Goal: Information Seeking & Learning: Learn about a topic

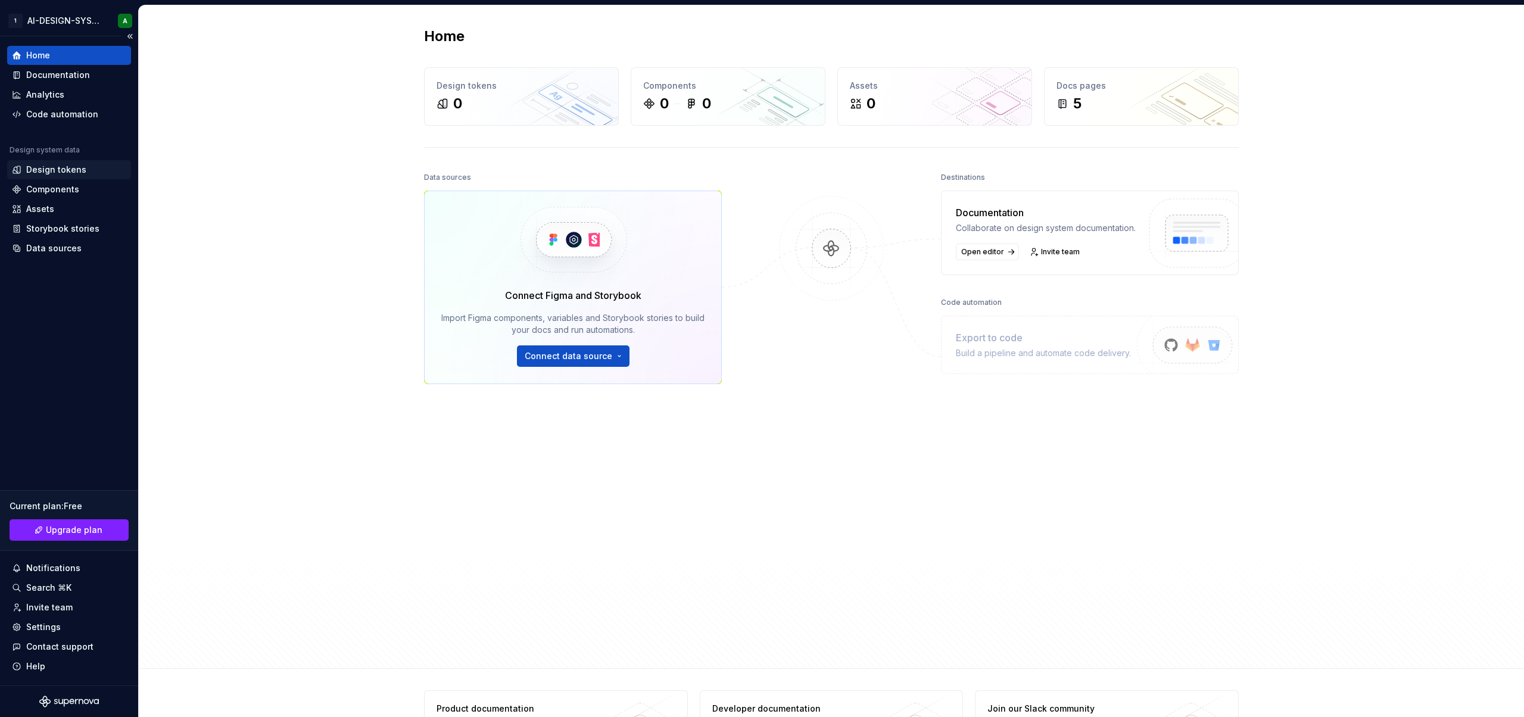
click at [49, 166] on div "Design tokens" at bounding box center [56, 170] width 60 height 12
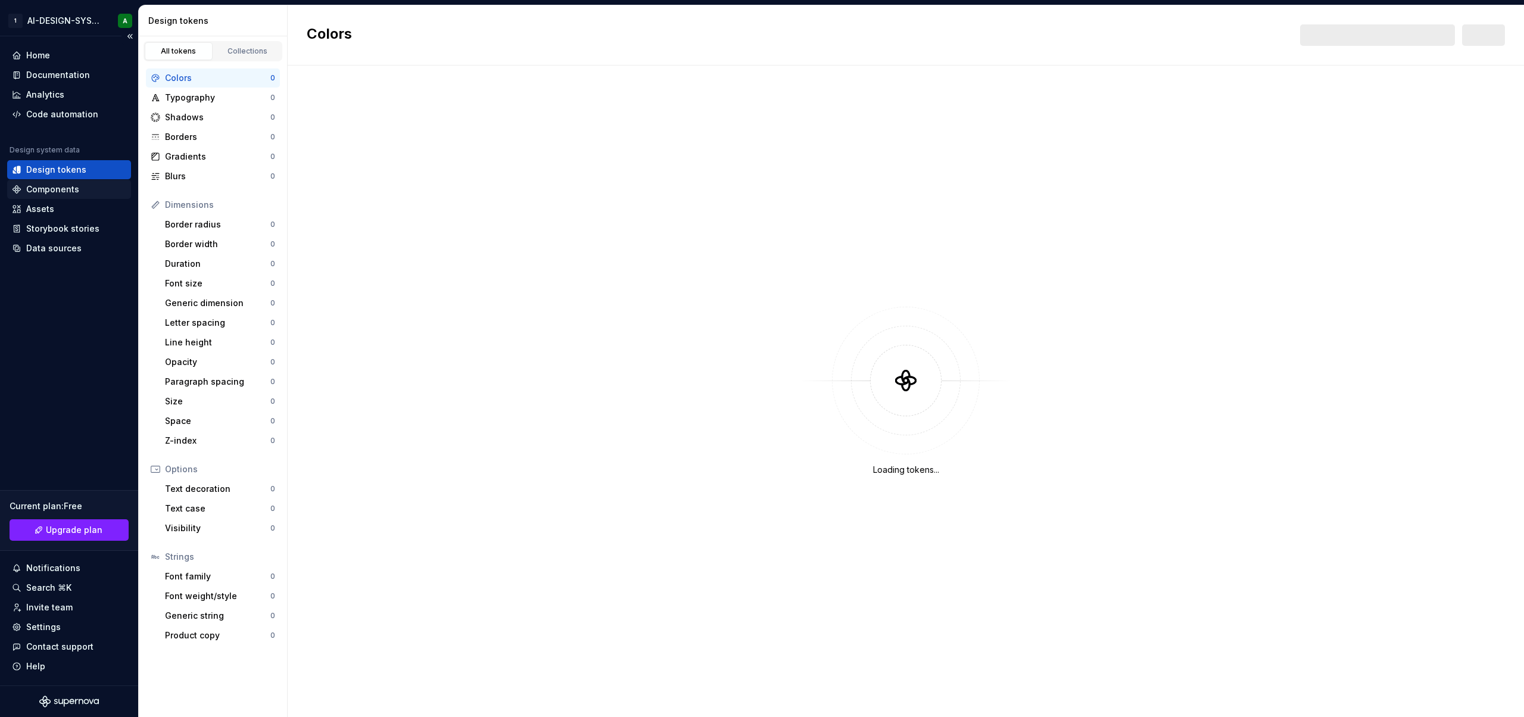
click at [65, 191] on div "Components" at bounding box center [52, 189] width 53 height 12
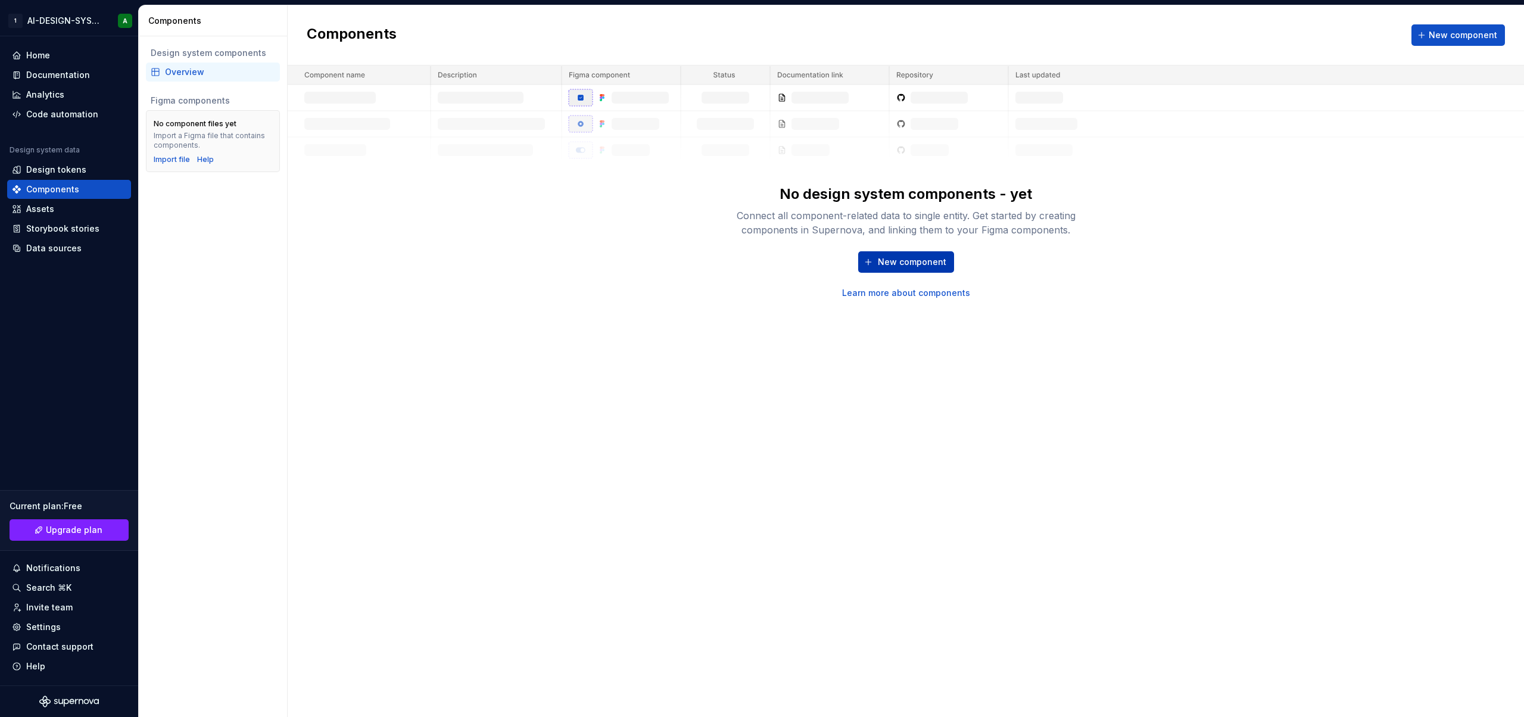
click at [917, 269] on button "New component" at bounding box center [906, 261] width 96 height 21
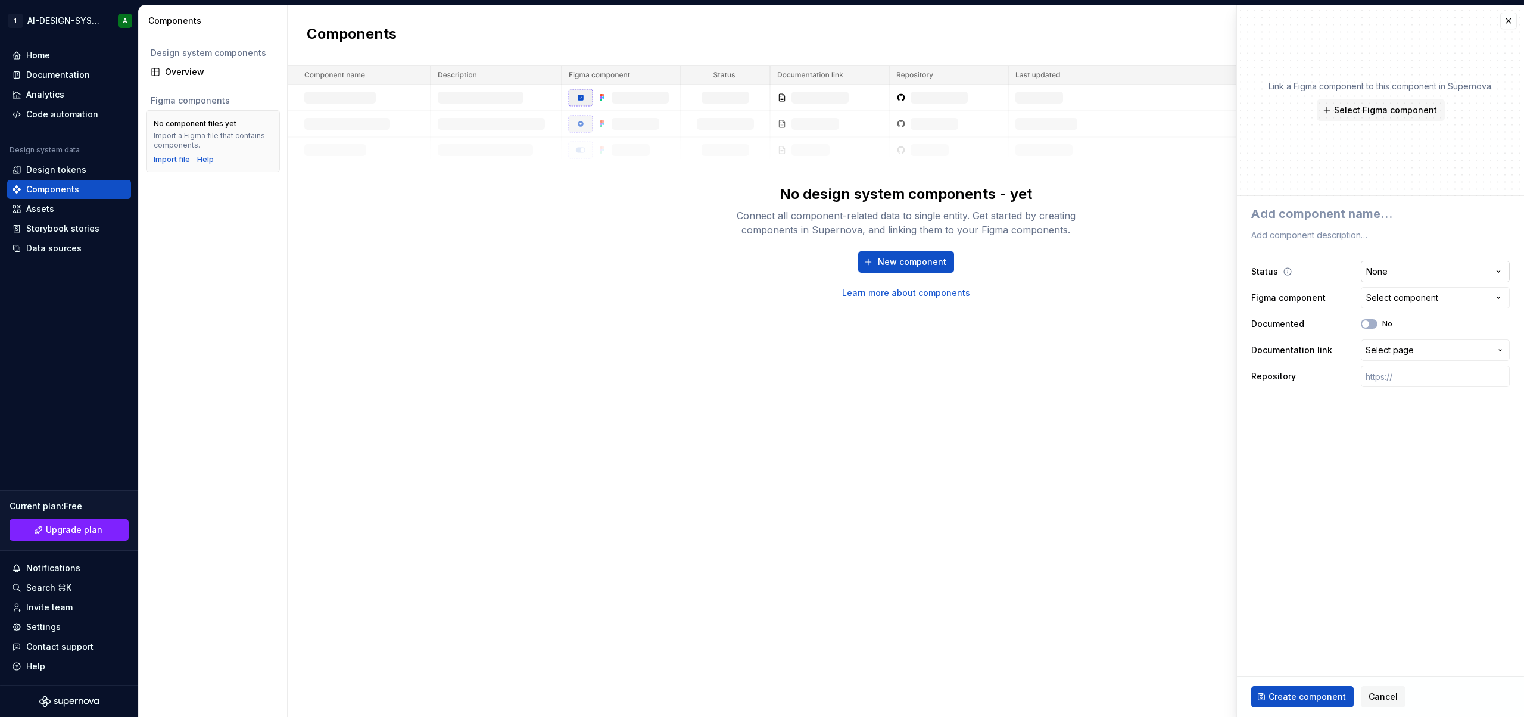
click at [1426, 271] on html "**********" at bounding box center [762, 358] width 1524 height 717
click at [1369, 107] on span "Select Figma component" at bounding box center [1385, 110] width 103 height 12
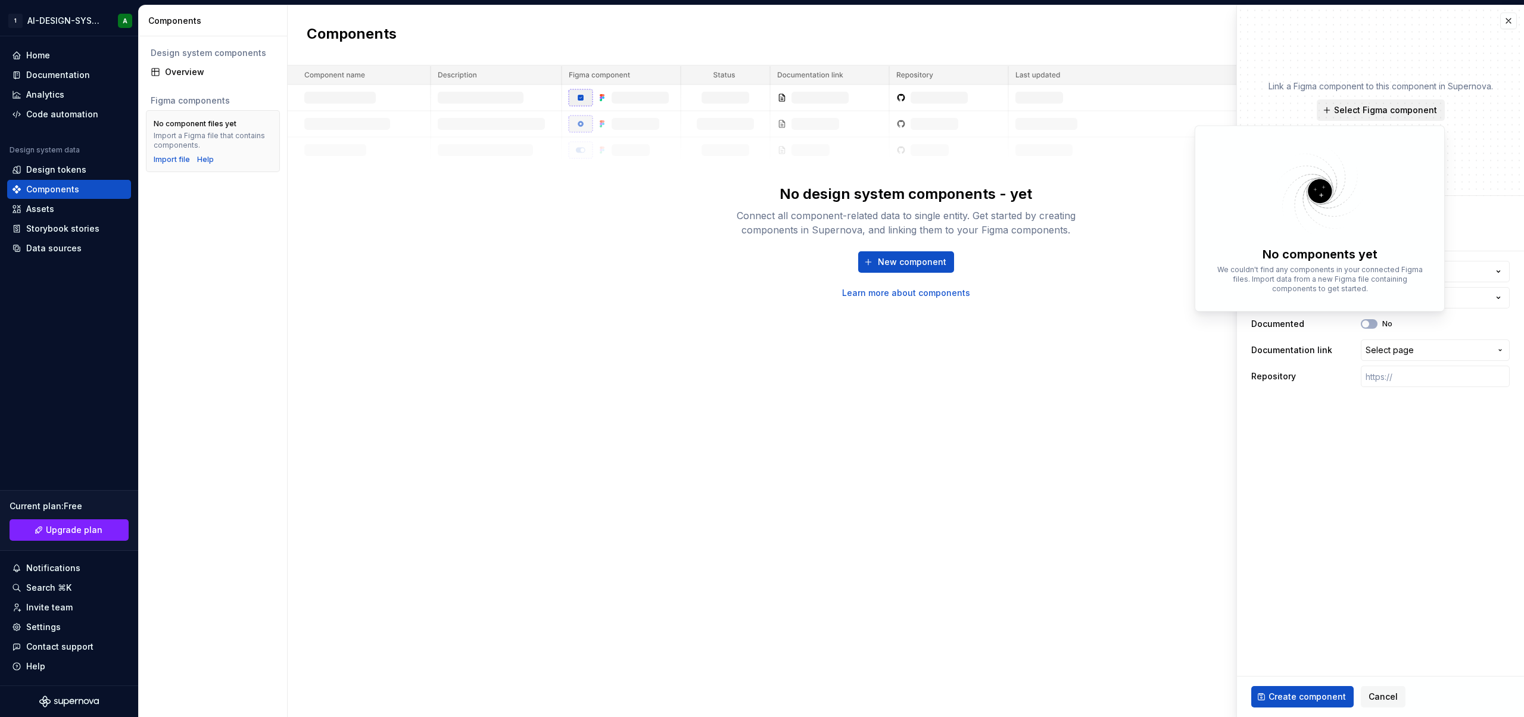
click at [1369, 107] on span "Select Figma component" at bounding box center [1385, 110] width 103 height 12
click at [1414, 297] on div "Select component" at bounding box center [1402, 298] width 72 height 12
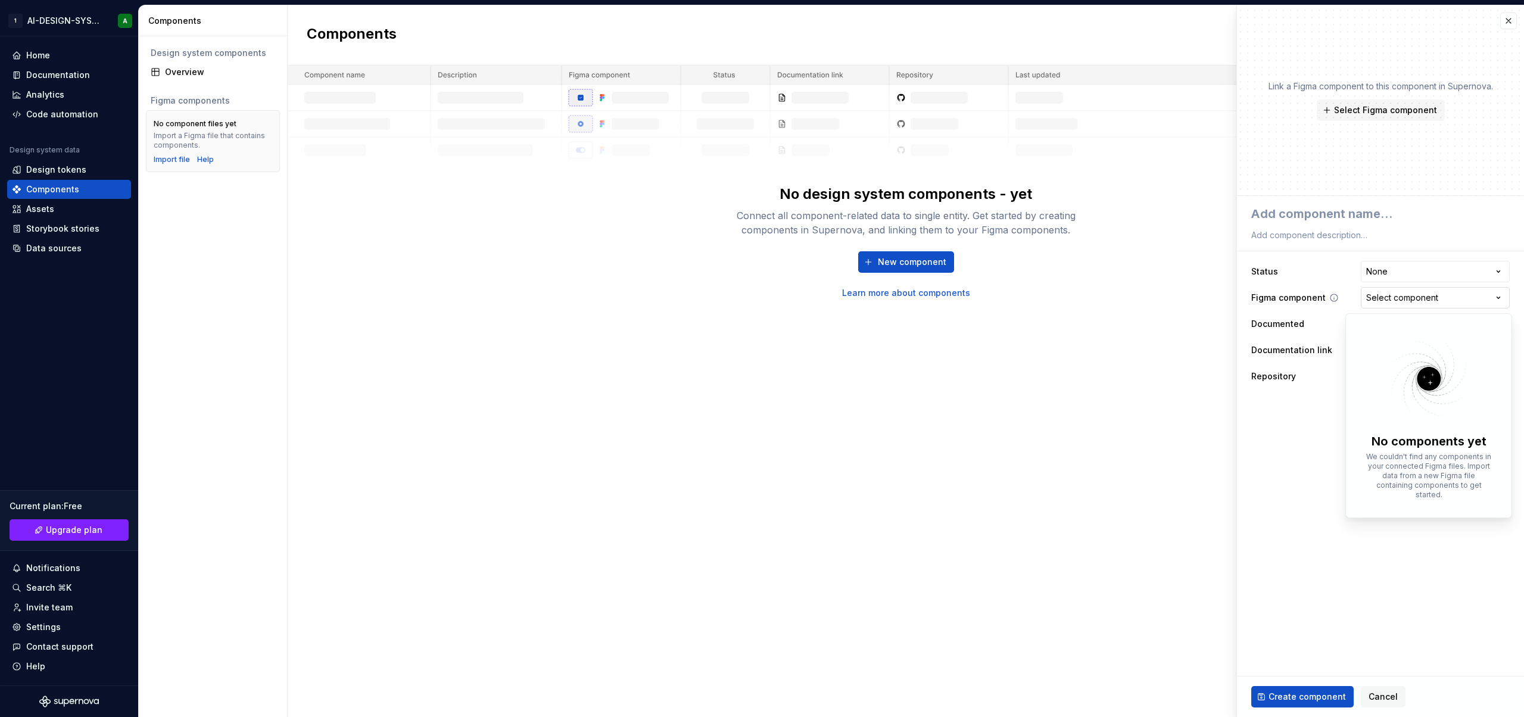
click at [1414, 297] on html "**********" at bounding box center [762, 358] width 1524 height 717
click at [1410, 351] on span "Select page" at bounding box center [1390, 350] width 48 height 12
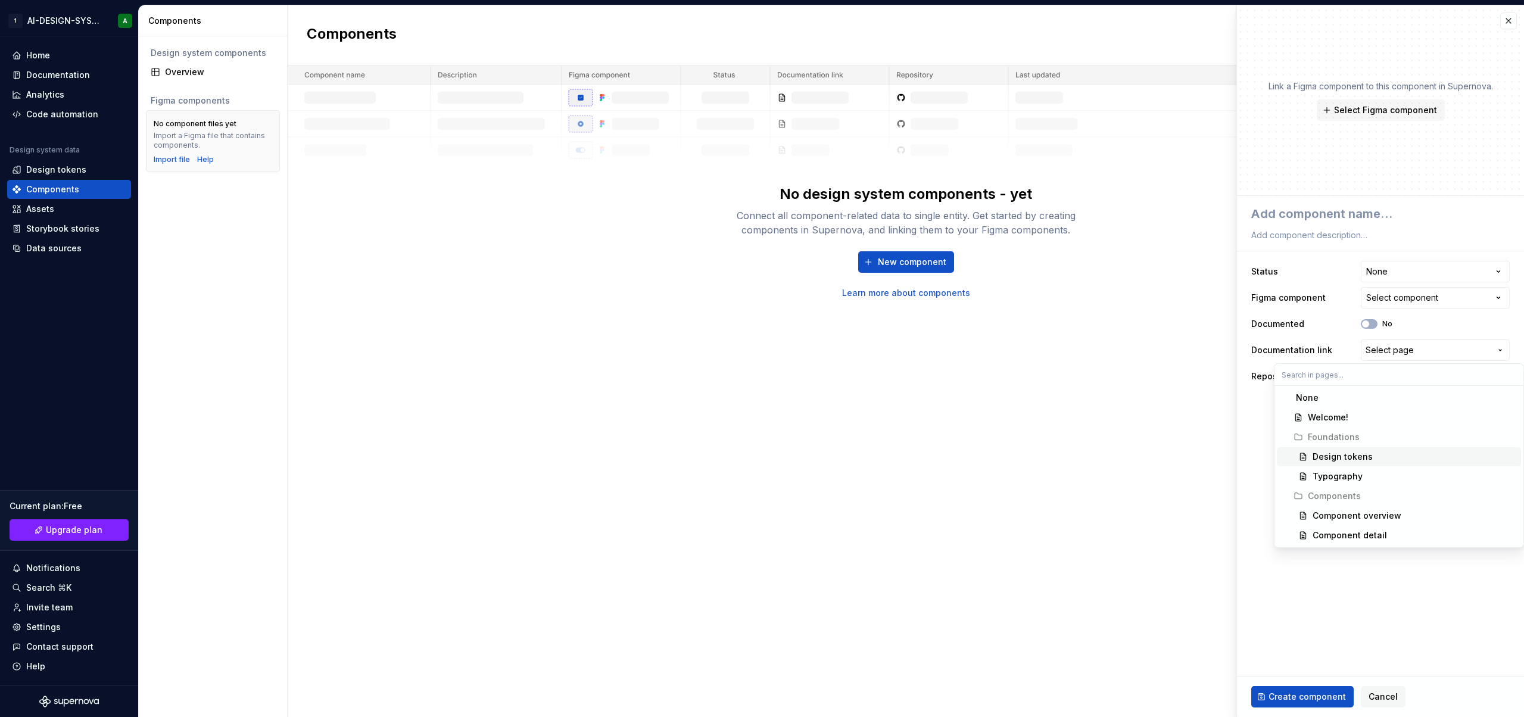
click at [1266, 437] on html "**********" at bounding box center [762, 358] width 1524 height 717
click at [1417, 382] on input "text" at bounding box center [1435, 376] width 149 height 21
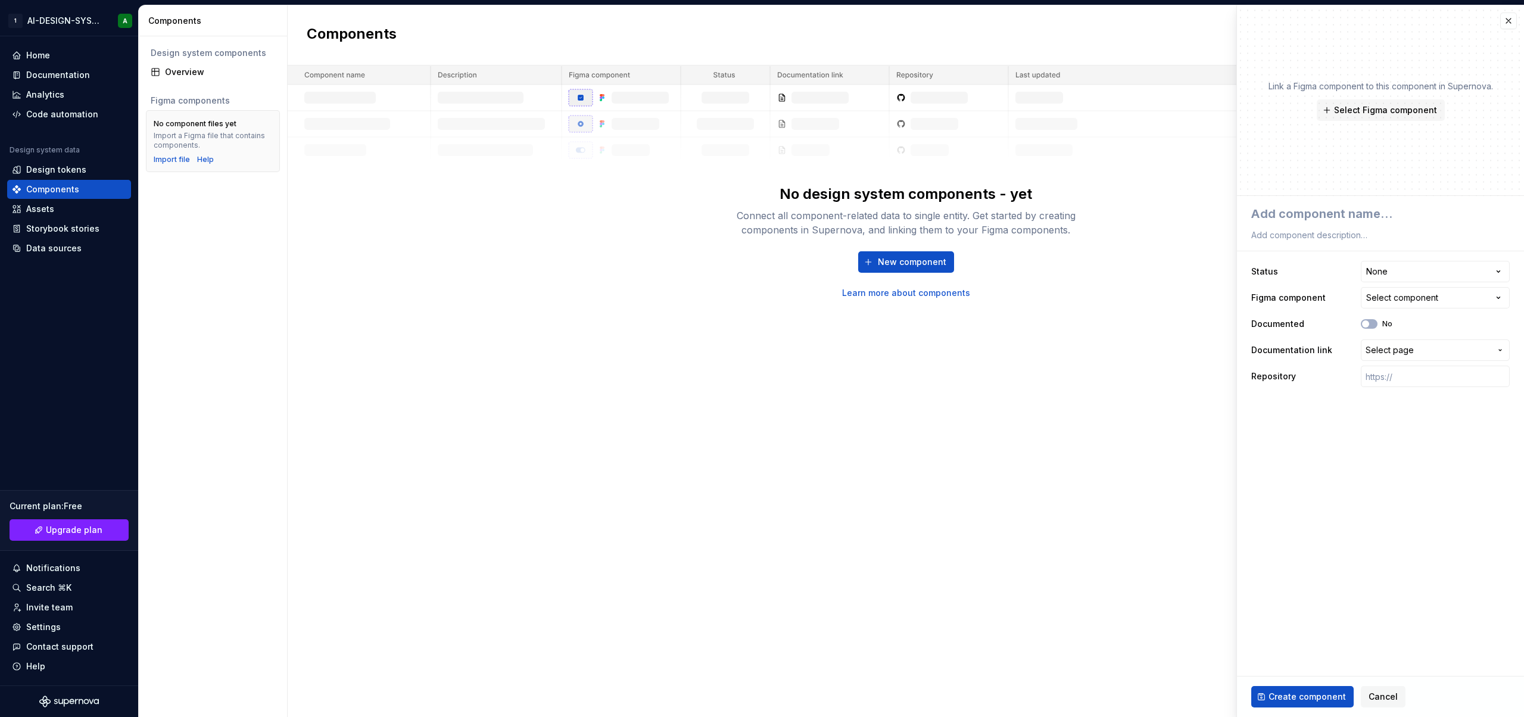
click at [1061, 391] on div "Components New component No design system components - yet Connect all componen…" at bounding box center [906, 361] width 1236 height 712
click at [1508, 30] on div "Link a Figma component to this component in Supernova. Select Figma component" at bounding box center [1380, 100] width 287 height 191
click at [1507, 25] on button "button" at bounding box center [1508, 21] width 17 height 17
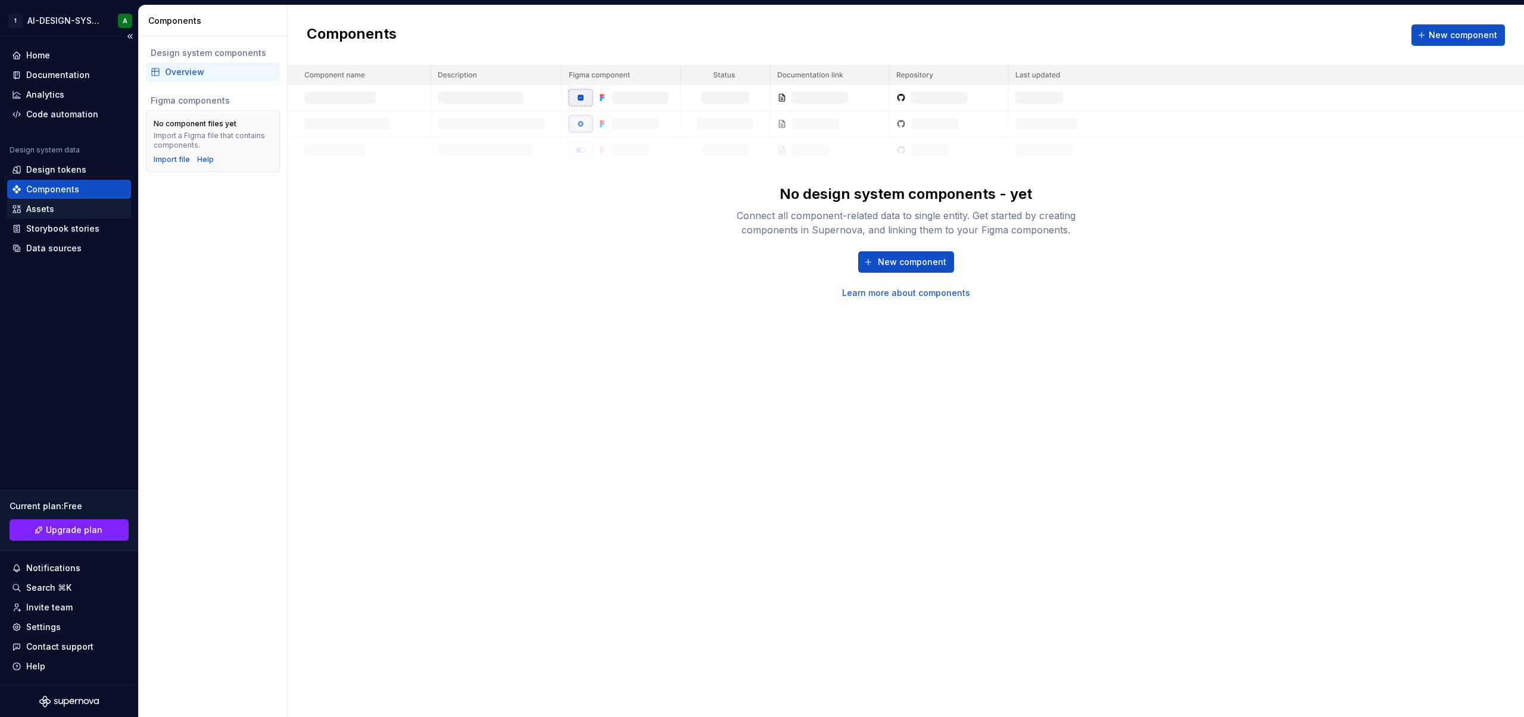
click at [51, 213] on div "Assets" at bounding box center [40, 209] width 28 height 12
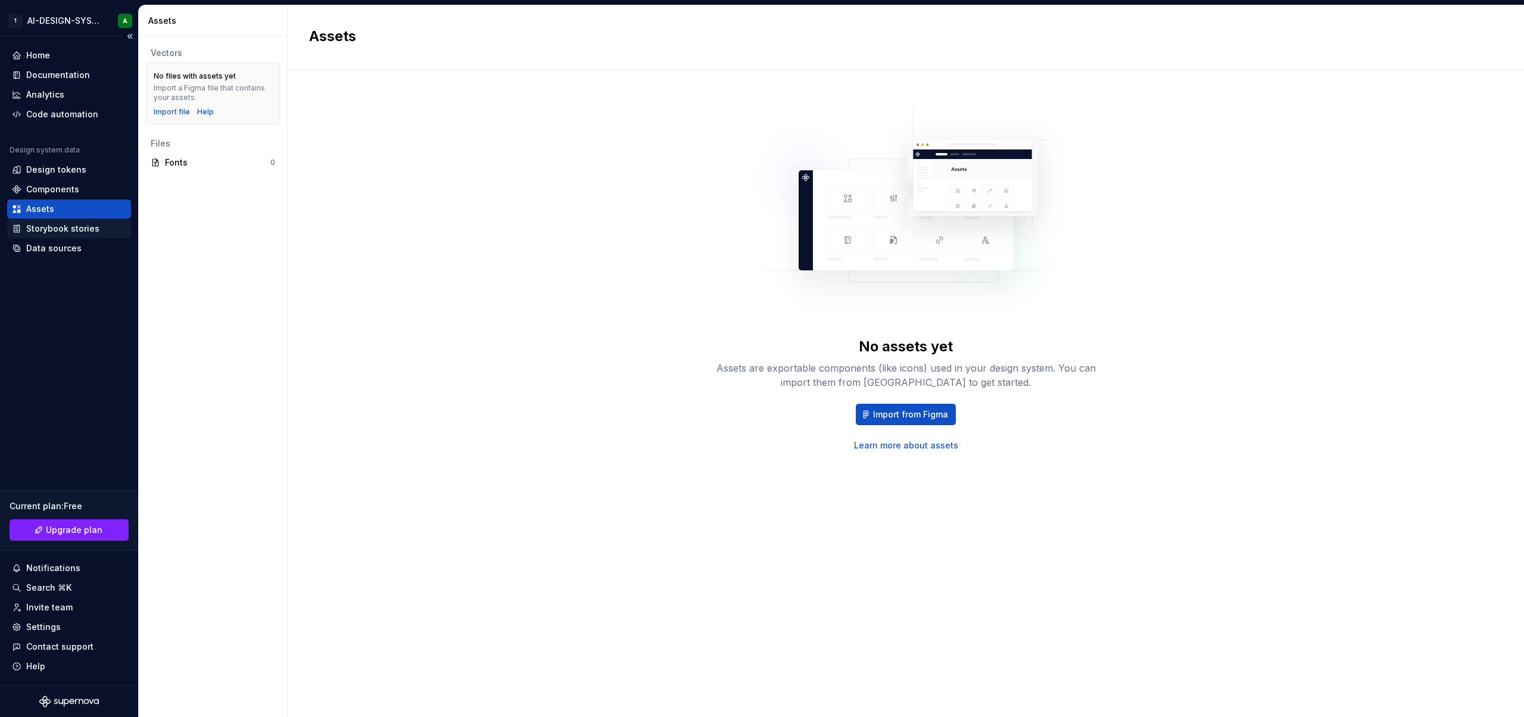
click at [64, 230] on div "Storybook stories" at bounding box center [62, 229] width 73 height 12
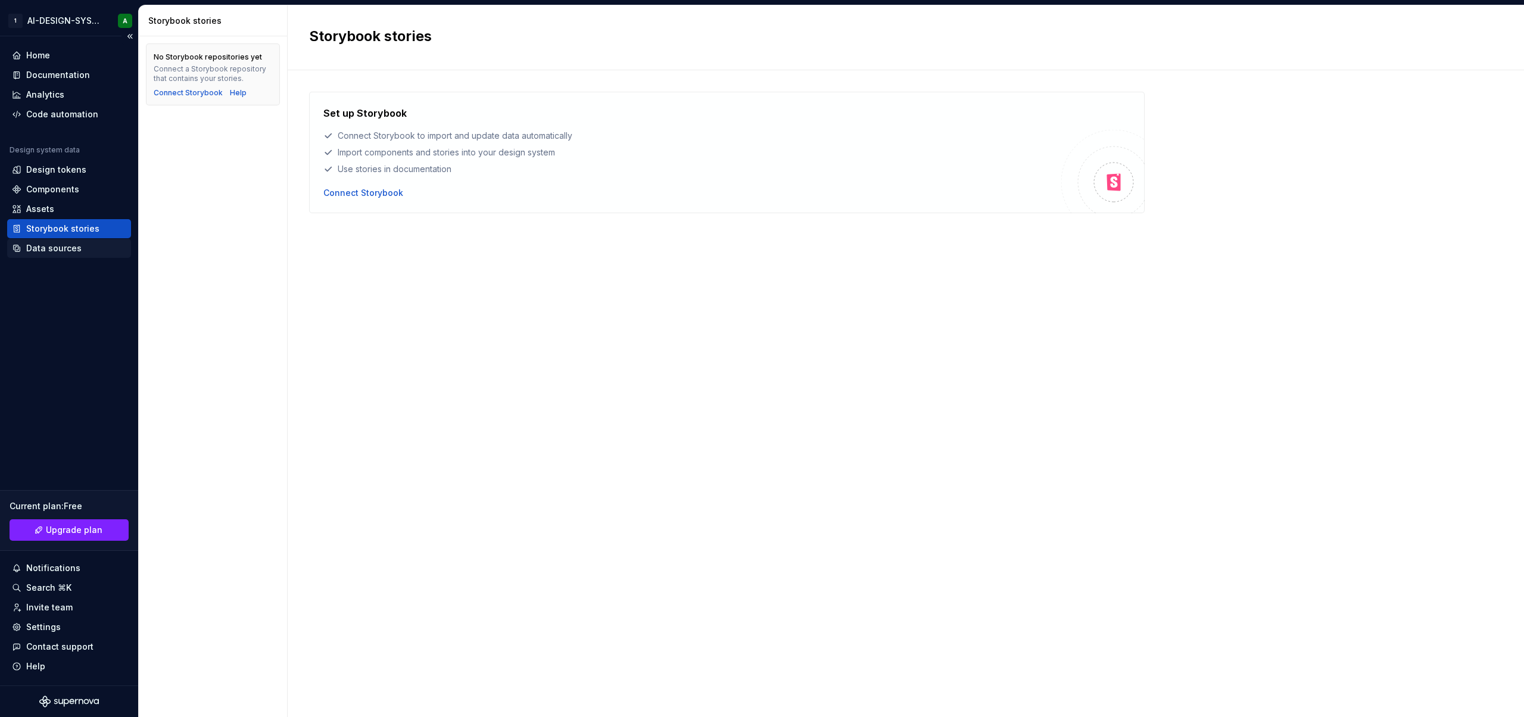
click at [39, 252] on div "Data sources" at bounding box center [53, 248] width 55 height 12
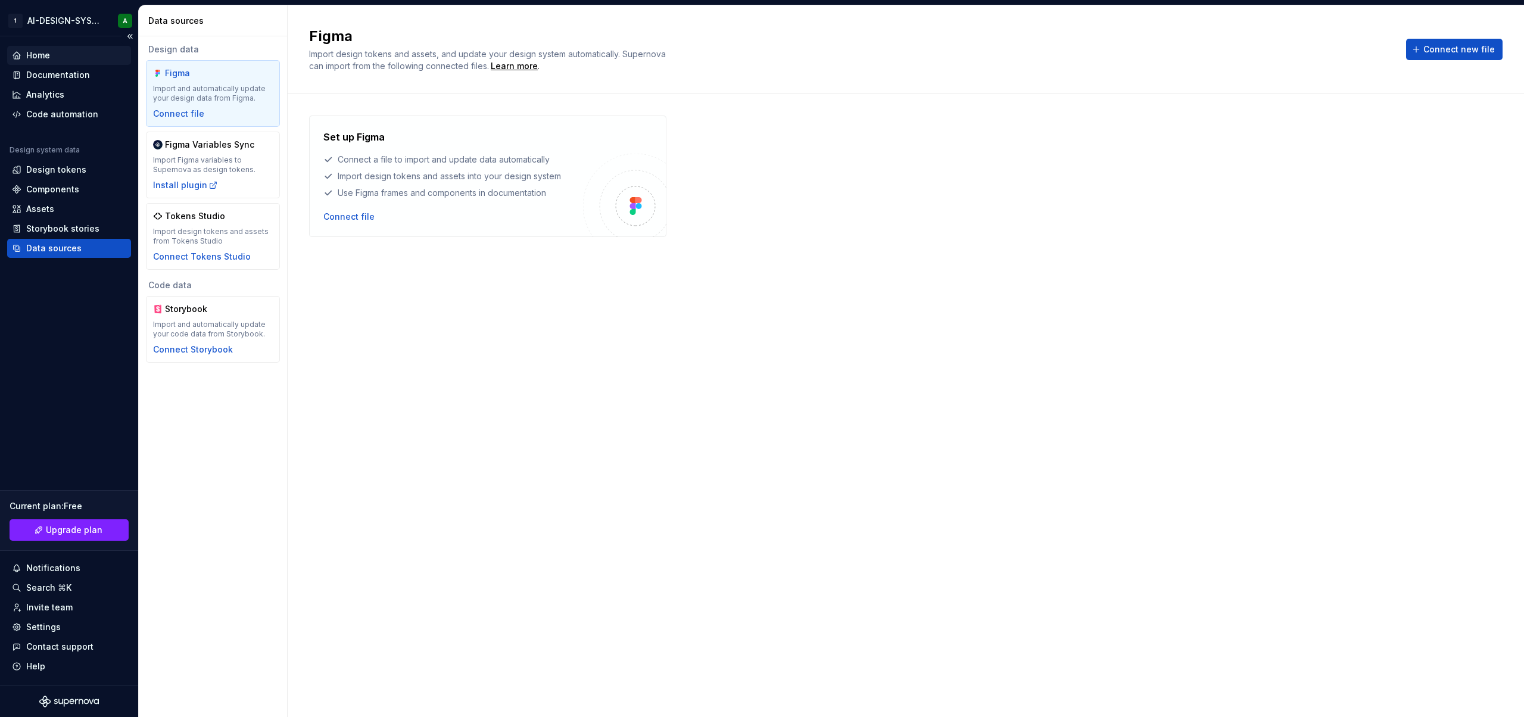
click at [39, 57] on div "Home" at bounding box center [38, 55] width 24 height 12
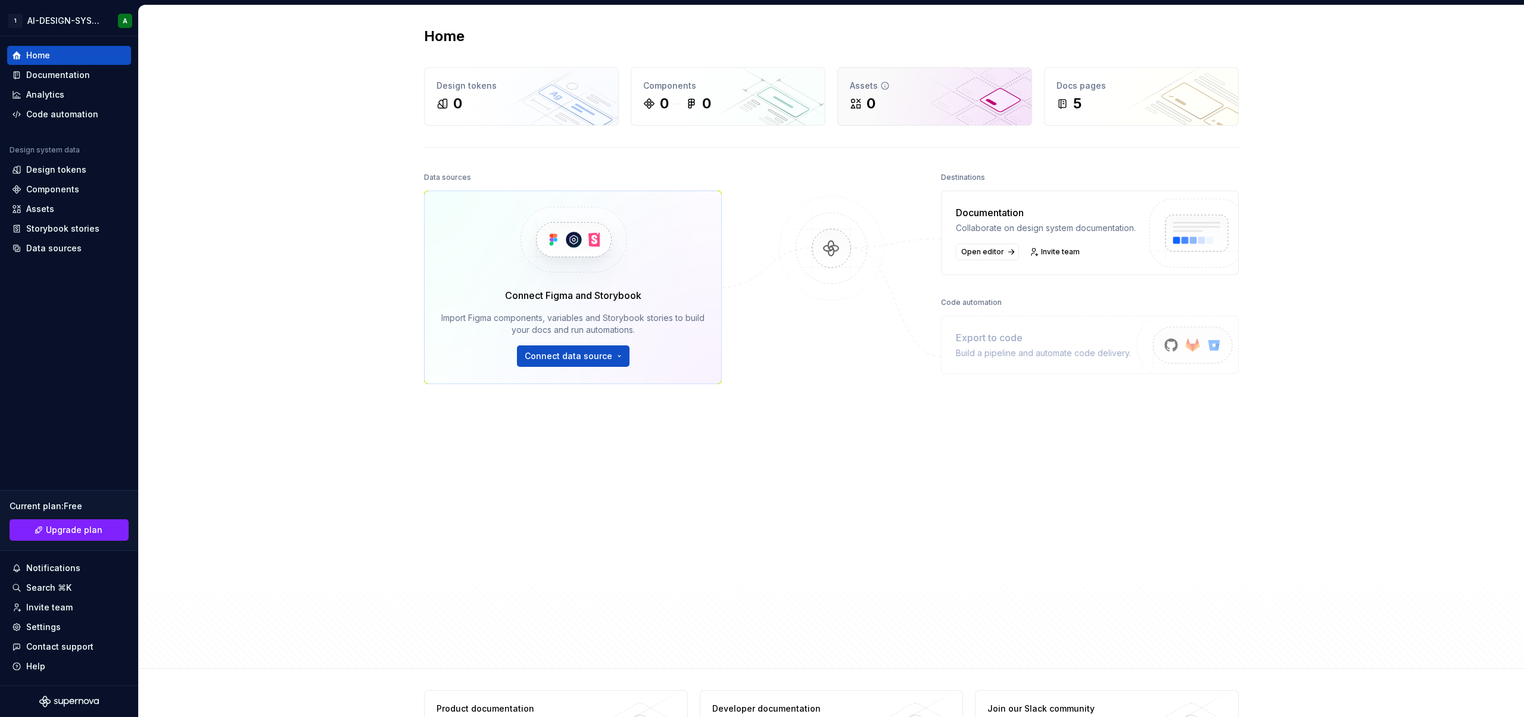
click at [939, 115] on div "Assets 0" at bounding box center [935, 96] width 194 height 57
click at [1189, 98] on div "5" at bounding box center [1142, 103] width 170 height 19
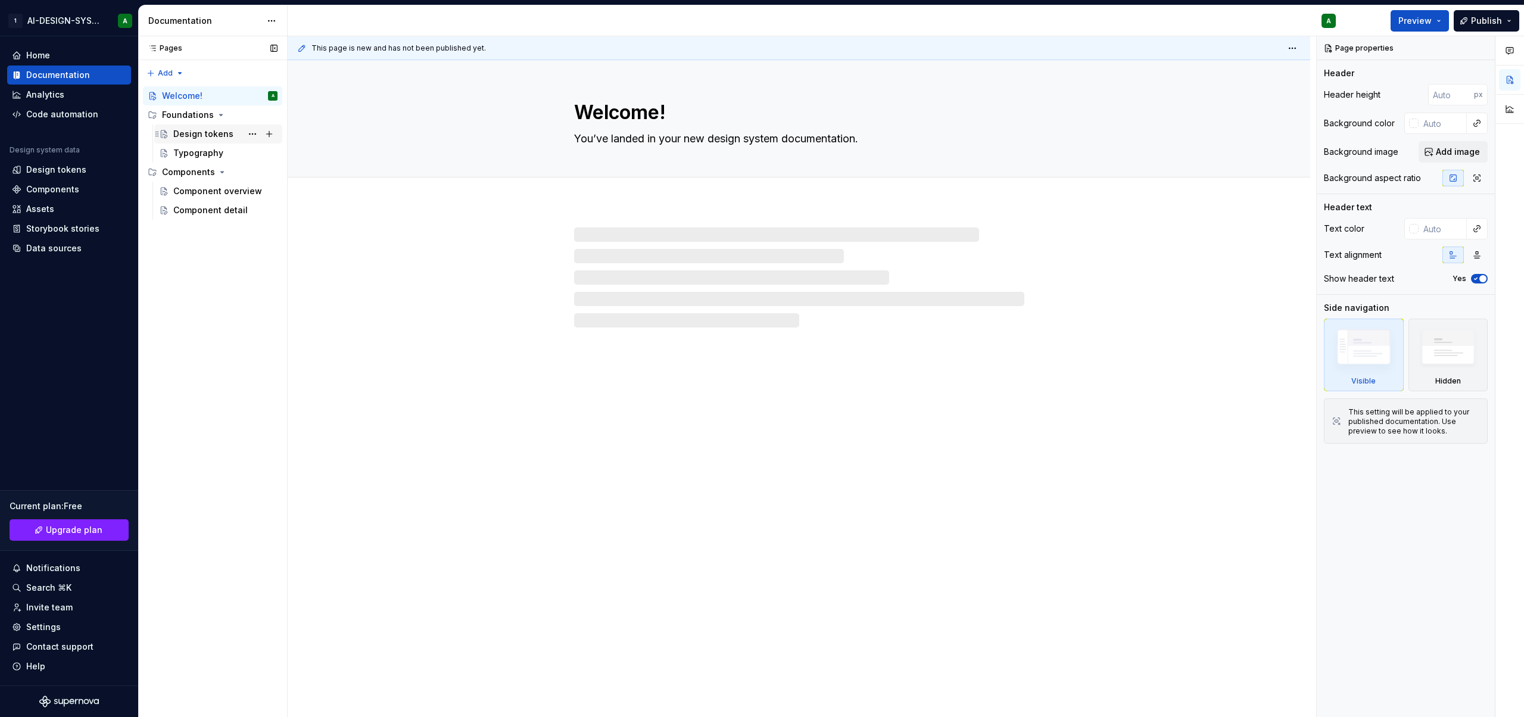
click at [201, 139] on div "Design tokens" at bounding box center [203, 134] width 60 height 12
click at [201, 152] on div "Typography" at bounding box center [198, 153] width 50 height 12
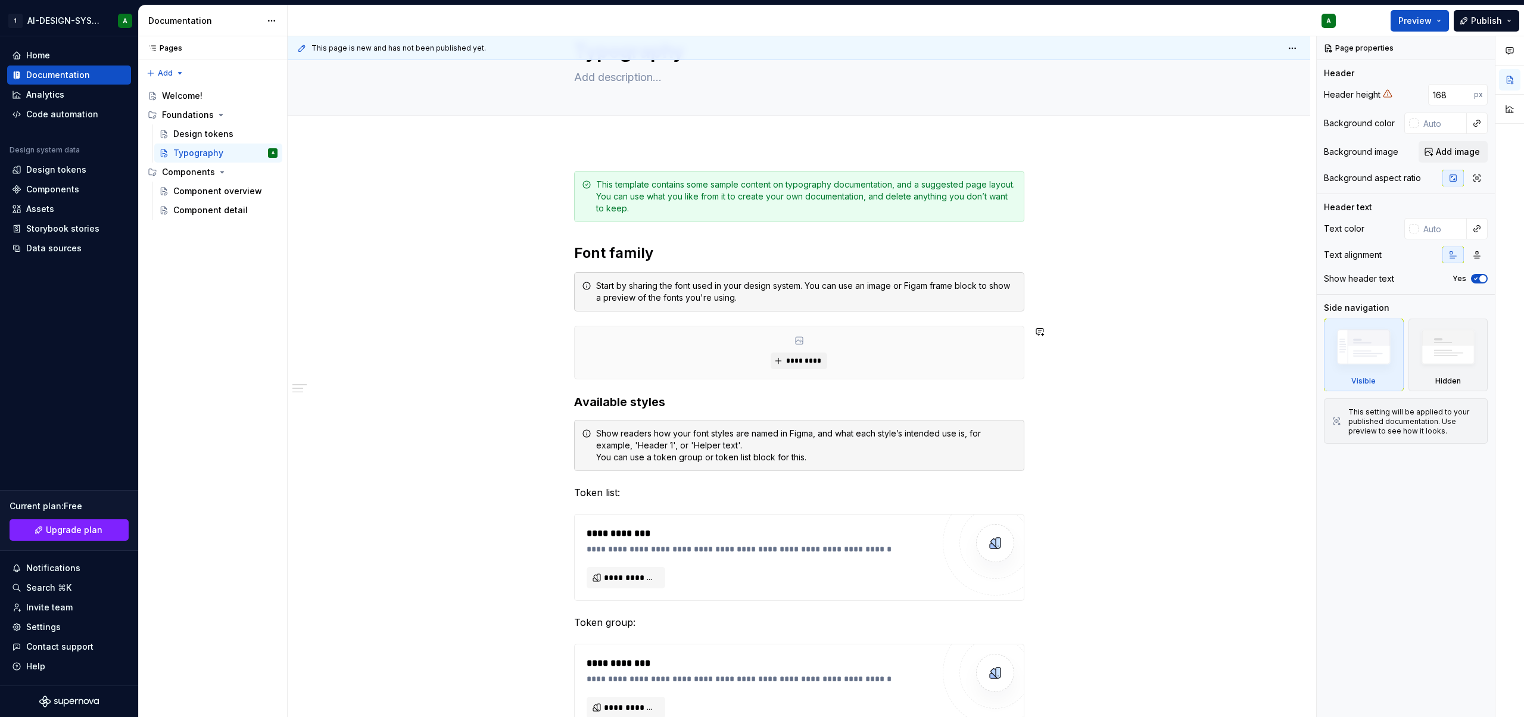
scroll to position [51, 0]
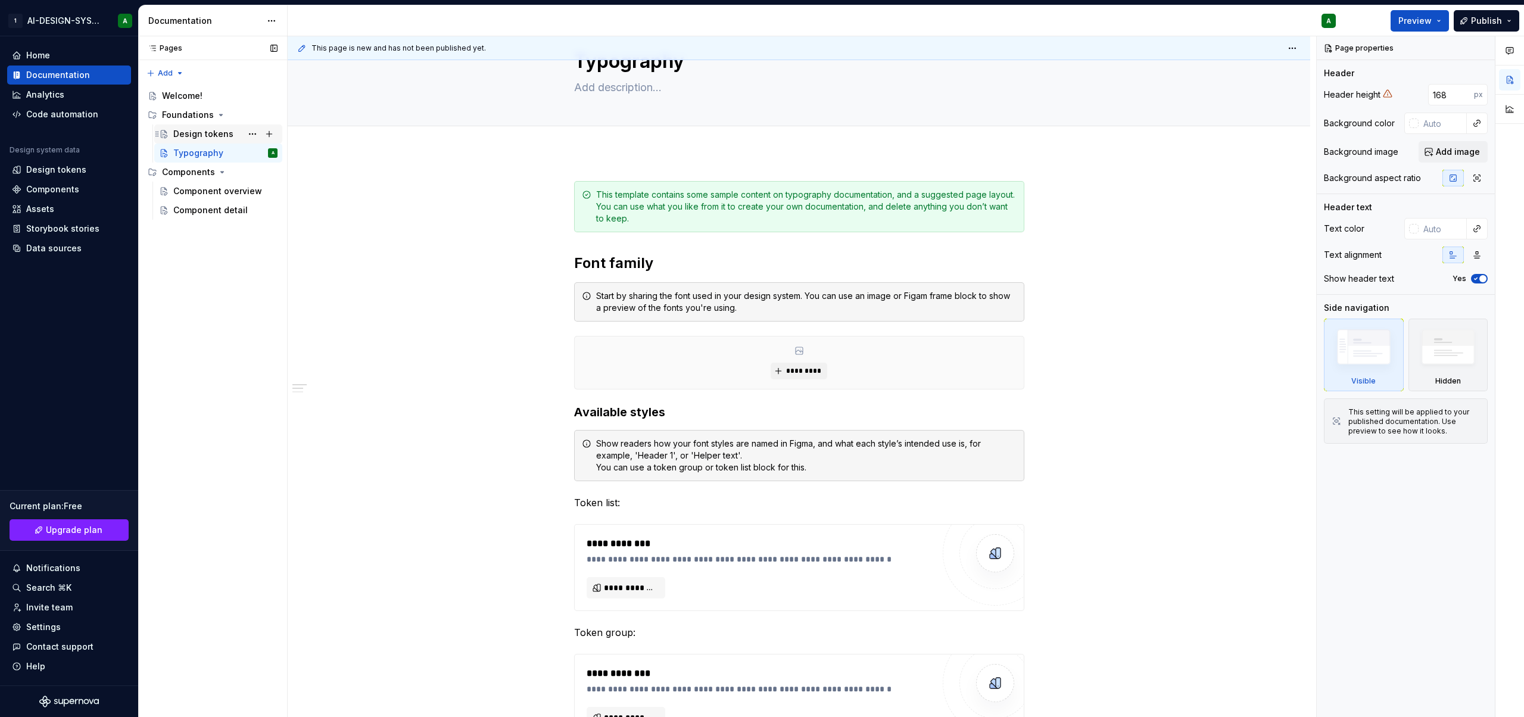
click at [198, 138] on div "Design tokens" at bounding box center [203, 134] width 60 height 12
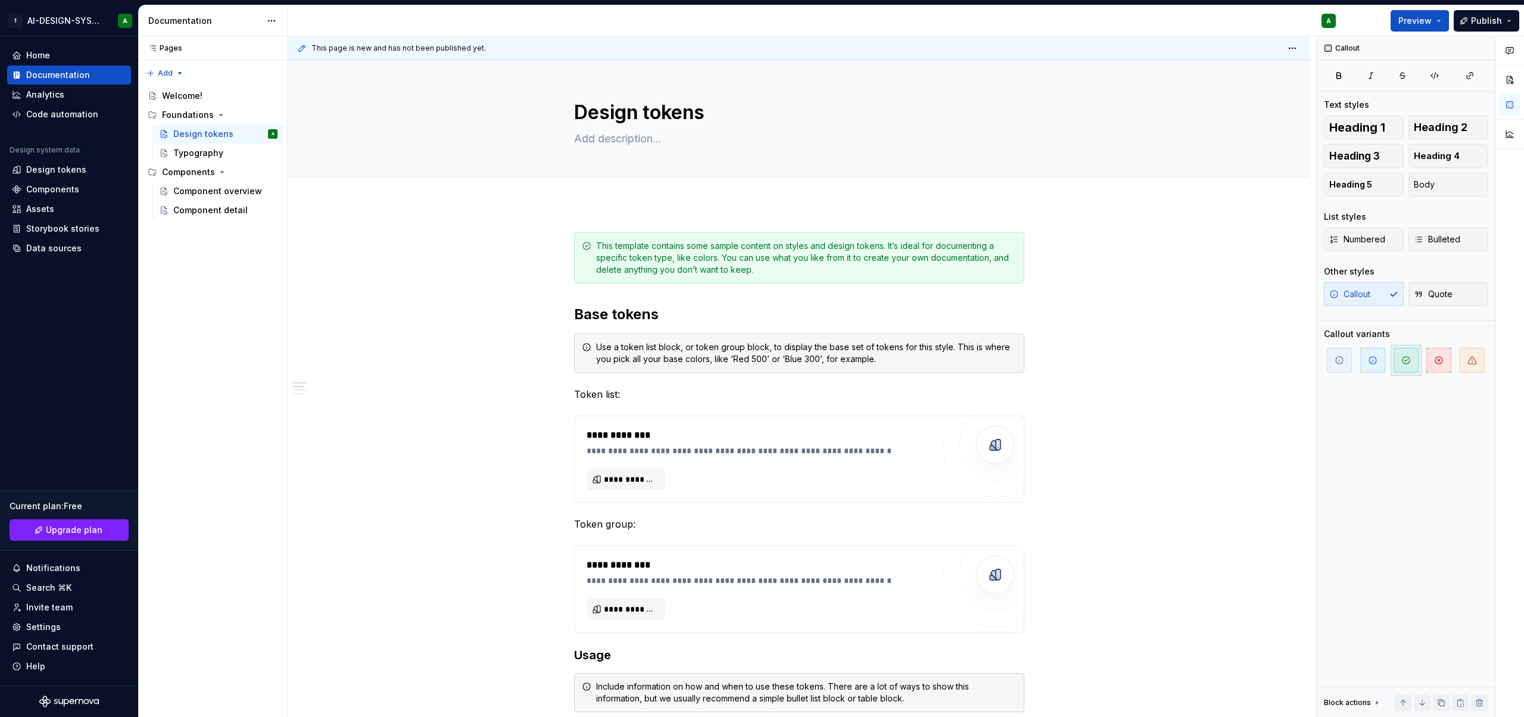
type textarea "*"
